Goal: Task Accomplishment & Management: Complete application form

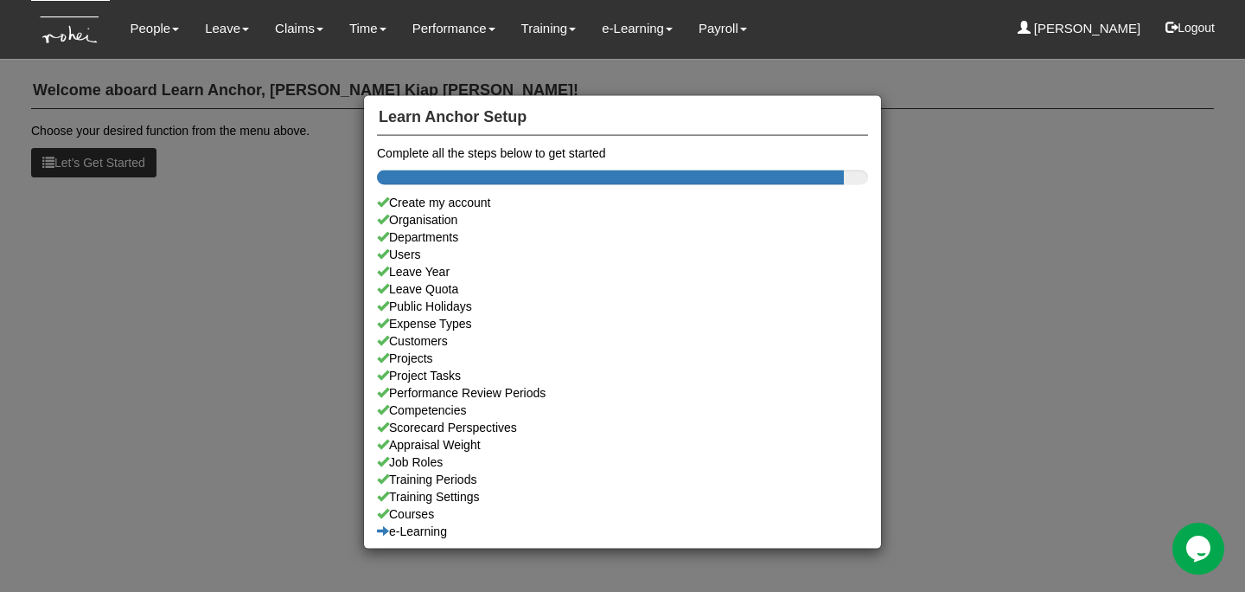
click at [230, 156] on div "Learn Anchor Setup Complete all the steps below to get started Create my accoun…" at bounding box center [622, 296] width 1245 height 592
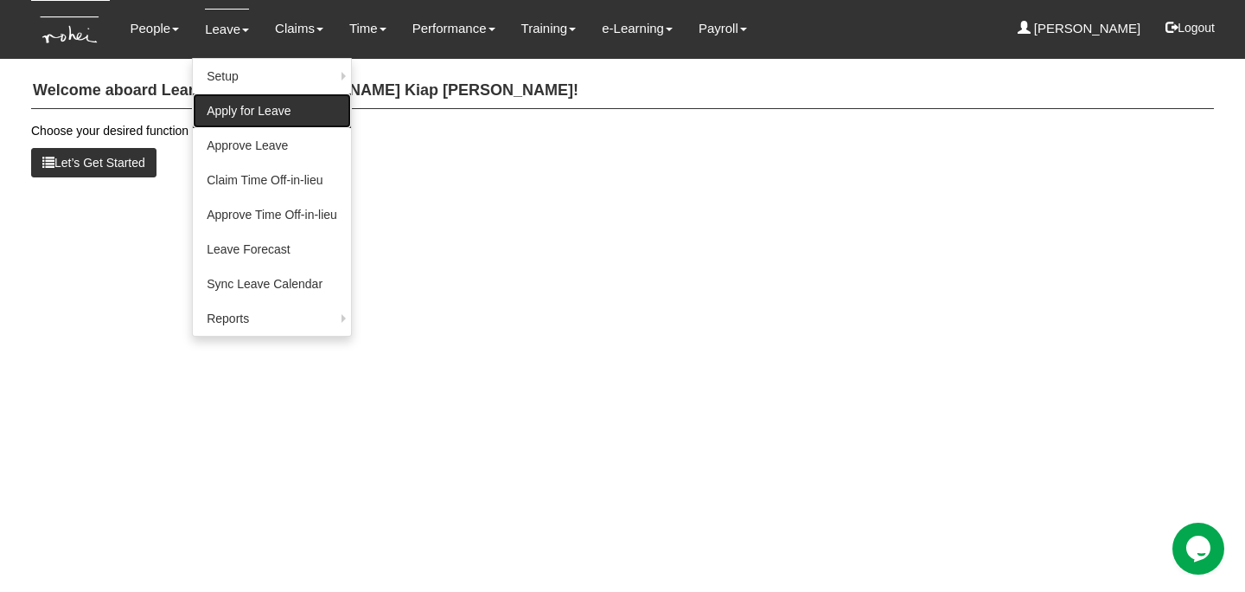
click at [239, 101] on link "Apply for Leave" at bounding box center [272, 110] width 158 height 35
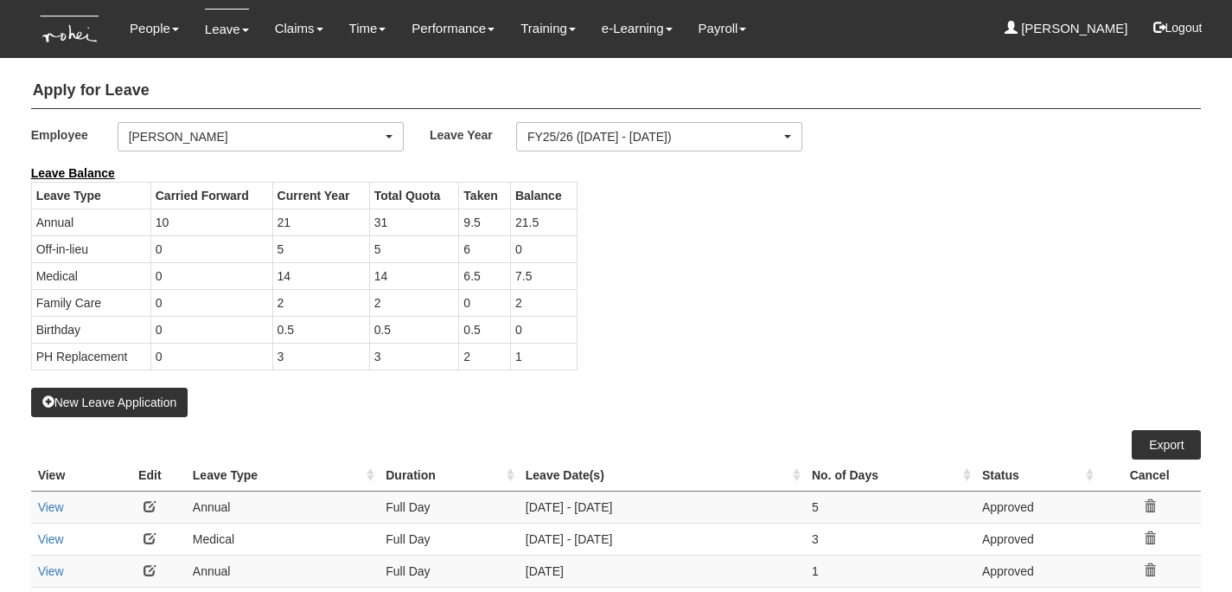
select select "50"
click at [262, 130] on div "[PERSON_NAME]" at bounding box center [255, 136] width 253 height 17
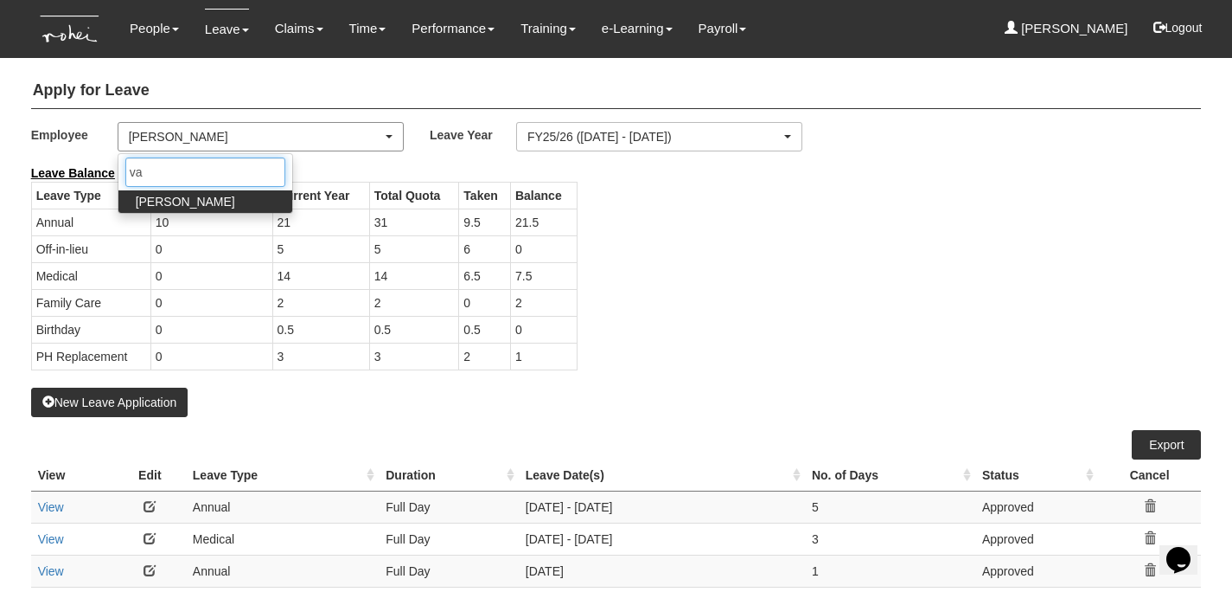
type input "val"
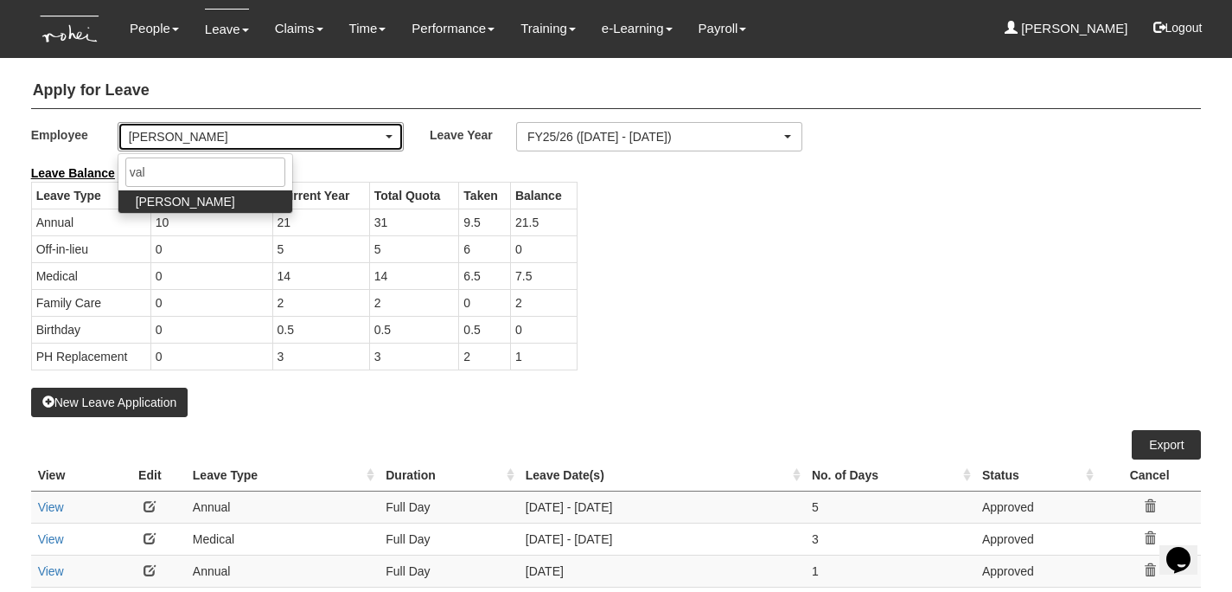
select select "df7a13c8-cd75-4da2-9b19-f6f478b78a1f"
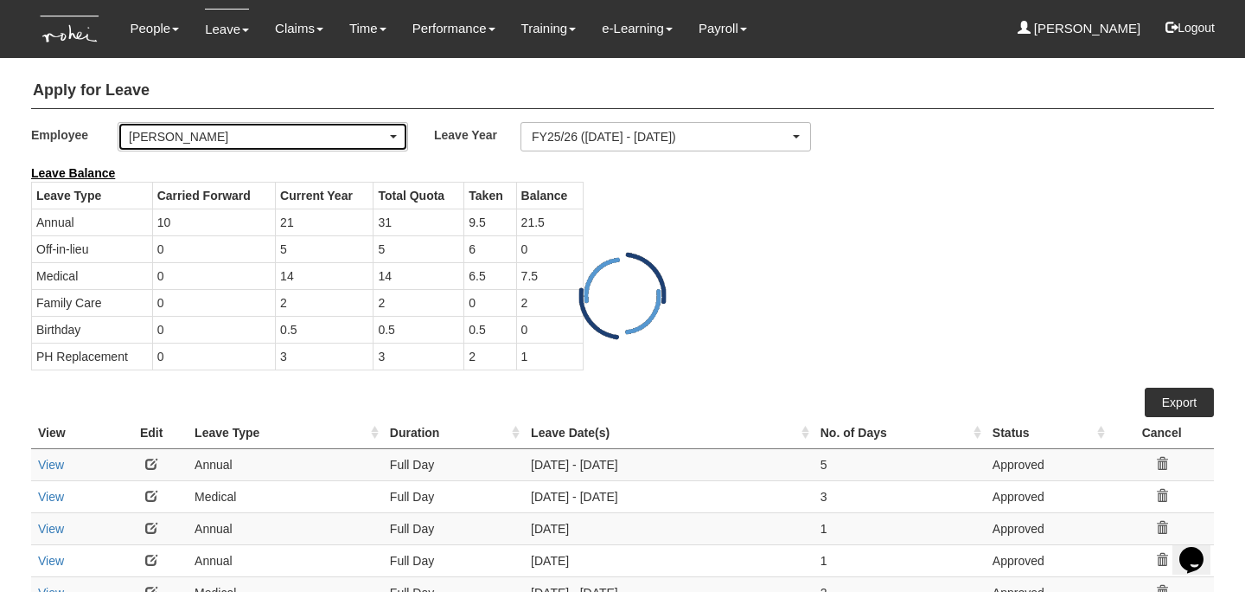
select select "50"
